Goal: Transaction & Acquisition: Purchase product/service

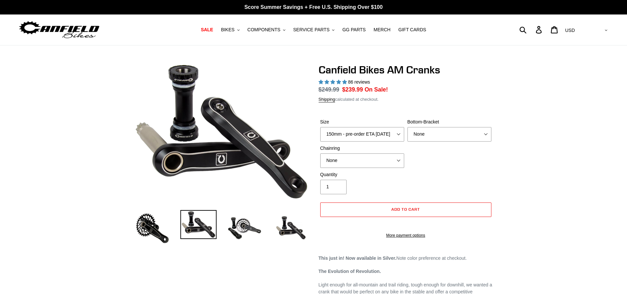
select select "highest-rating"
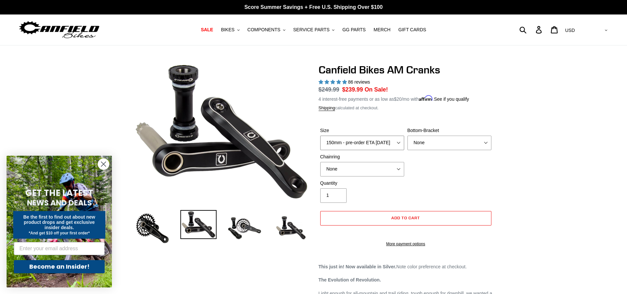
click at [396, 141] on select "150mm - pre-order ETA [DATE] 155mm - pre-order ETA [DATE] 160mm - pre-order ETA…" at bounding box center [362, 143] width 84 height 14
click at [269, 29] on span "COMPONENTS" at bounding box center [263, 30] width 33 height 6
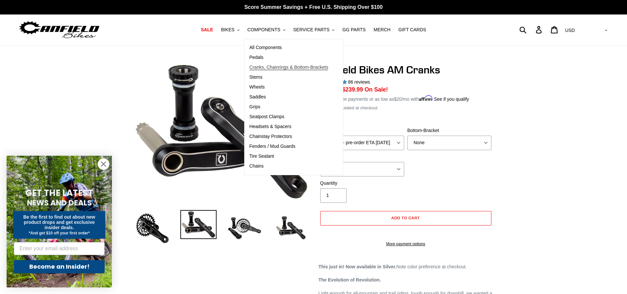
click at [264, 67] on span "Cranks, Chainrings & Bottom-Brackets" at bounding box center [288, 67] width 79 height 6
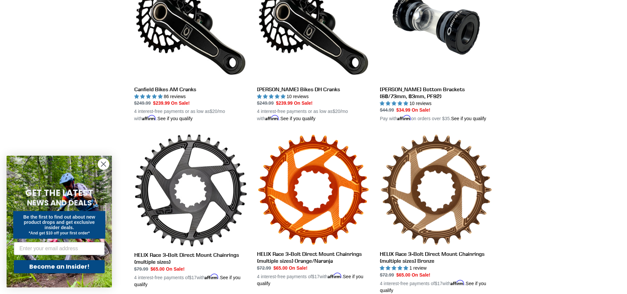
scroll to position [164, 0]
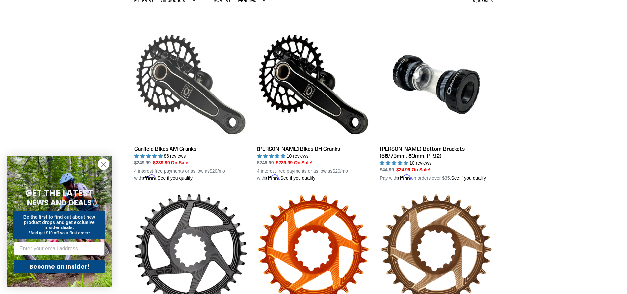
click at [186, 87] on link "Canfield Bikes AM Cranks" at bounding box center [190, 105] width 113 height 154
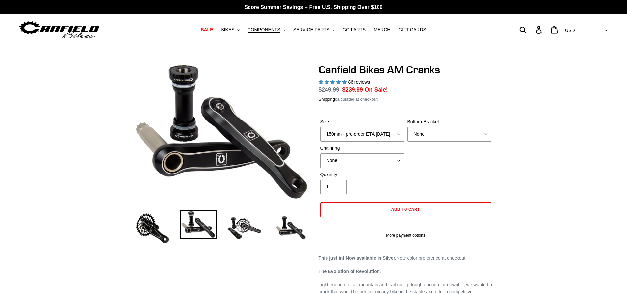
select select "highest-rating"
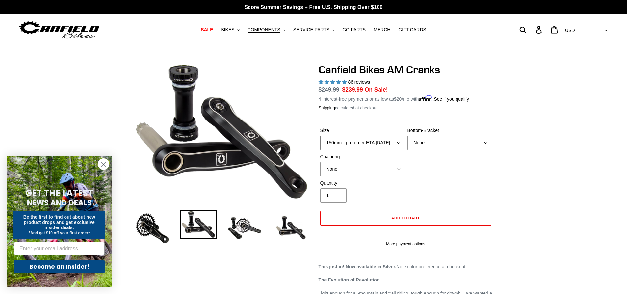
click at [387, 145] on select "150mm - pre-order ETA [DATE] 155mm - pre-order ETA [DATE] 160mm - pre-order ETA…" at bounding box center [362, 143] width 84 height 14
select select "155mm - pre-order ETA [DATE]"
click at [320, 136] on select "150mm - pre-order ETA [DATE] 155mm - pre-order ETA [DATE] 160mm - pre-order ETA…" at bounding box center [362, 143] width 84 height 14
click at [471, 142] on select "None BSA Threaded 68/73mm Press Fit PF92" at bounding box center [449, 143] width 84 height 14
select select "BSA Threaded 68/73mm"
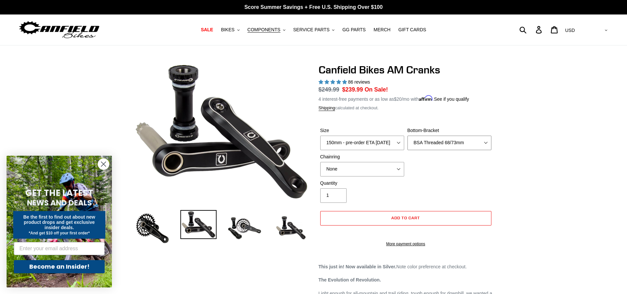
click at [407, 136] on select "None BSA Threaded 68/73mm Press Fit PF92" at bounding box center [449, 143] width 84 height 14
